Goal: Information Seeking & Learning: Learn about a topic

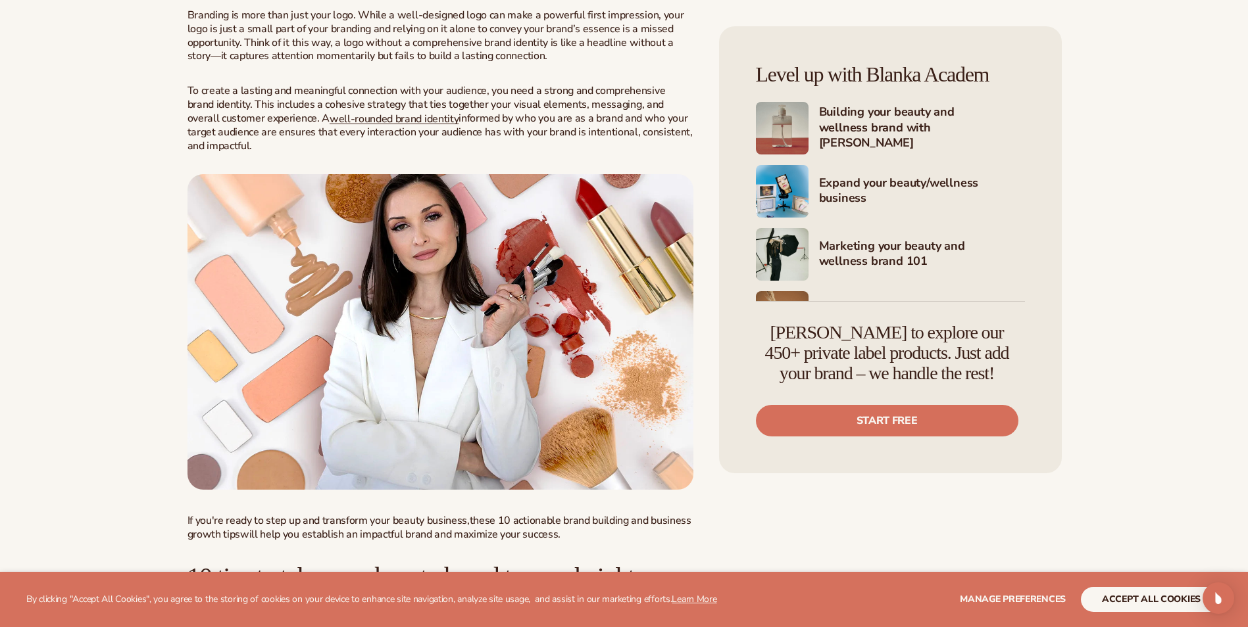
scroll to position [902, 0]
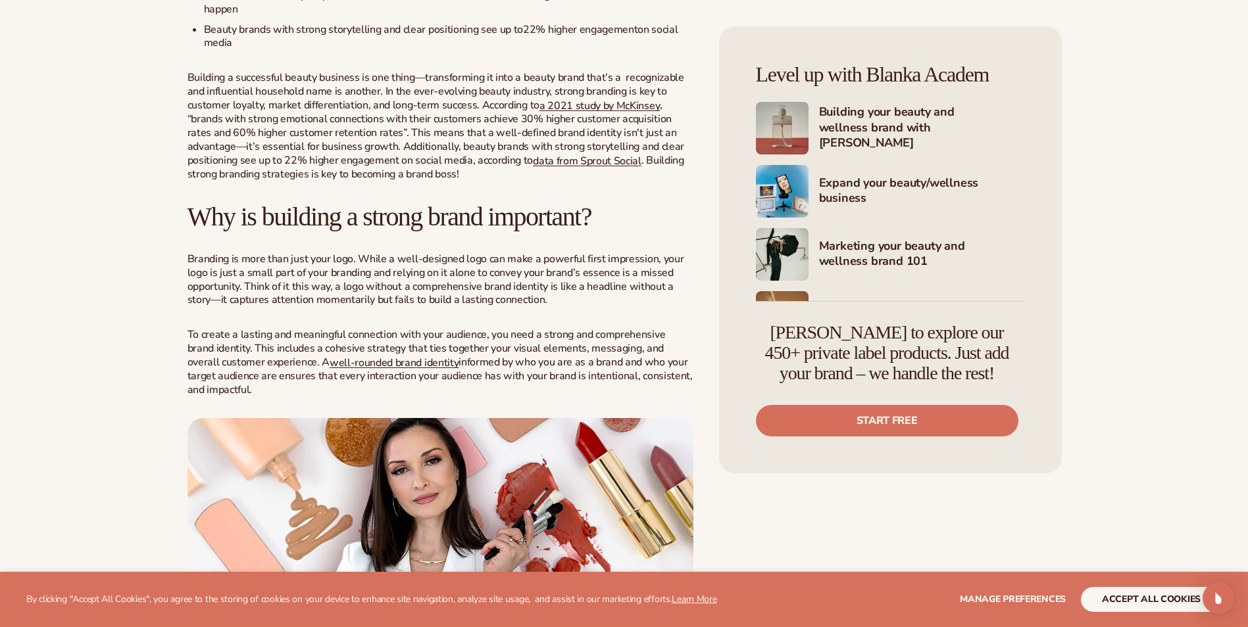
scroll to position [921, 0]
